Goal: Navigation & Orientation: Find specific page/section

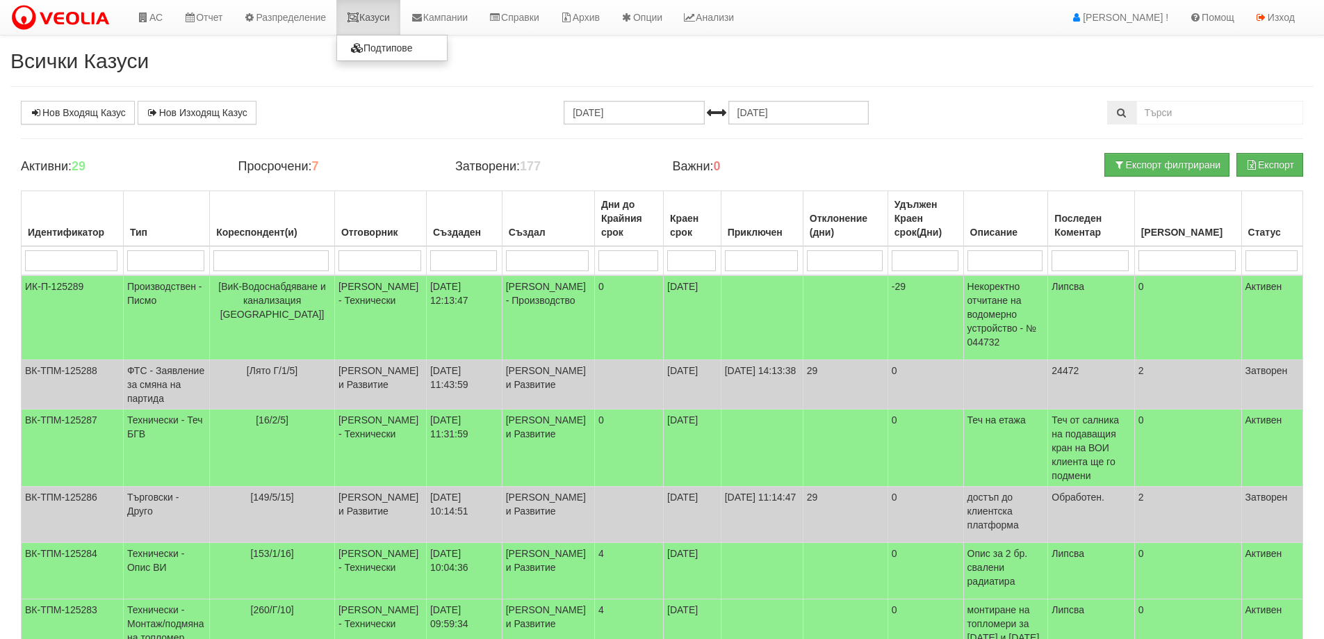
click at [369, 10] on link "Казуси" at bounding box center [368, 17] width 64 height 35
click at [373, 13] on link "Казуси" at bounding box center [368, 17] width 64 height 35
